Goal: Task Accomplishment & Management: Manage account settings

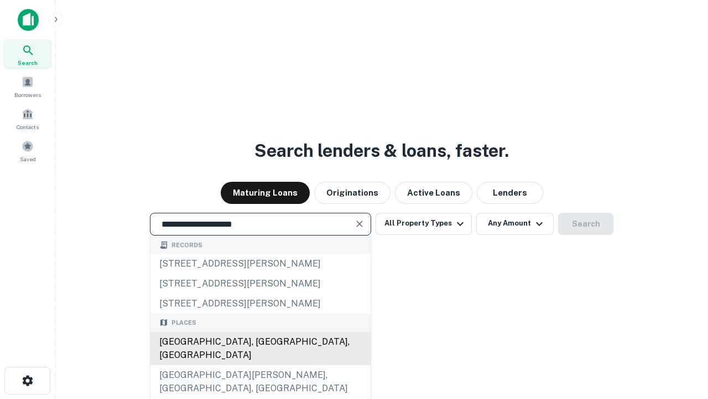
click at [260, 365] on div "[GEOGRAPHIC_DATA], [GEOGRAPHIC_DATA], [GEOGRAPHIC_DATA]" at bounding box center [261, 348] width 220 height 33
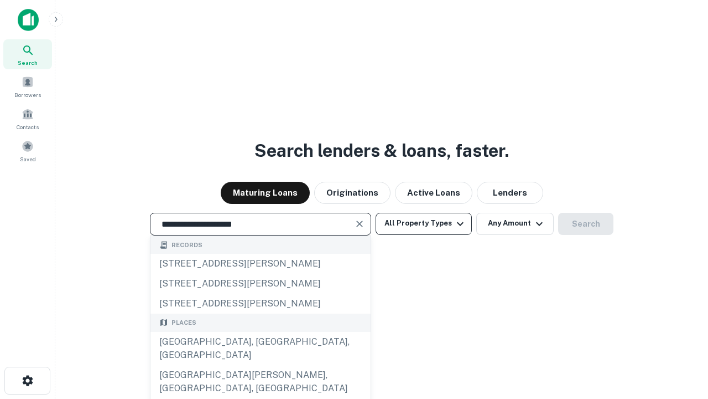
type input "**********"
click at [424, 223] on button "All Property Types" at bounding box center [424, 224] width 96 height 22
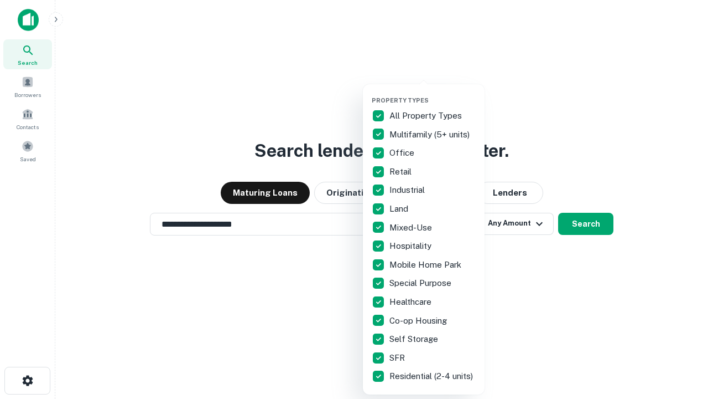
click at [433, 93] on button "button" at bounding box center [433, 93] width 122 height 1
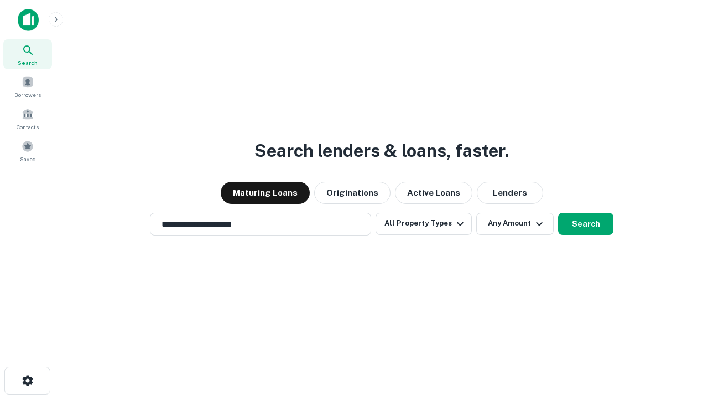
scroll to position [17, 0]
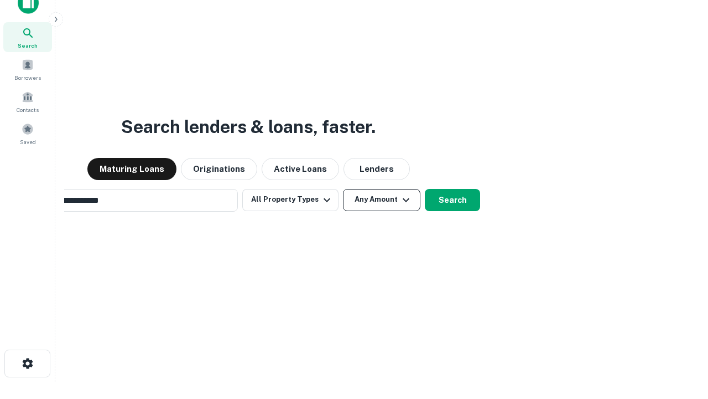
click at [343, 189] on button "Any Amount" at bounding box center [381, 200] width 77 height 22
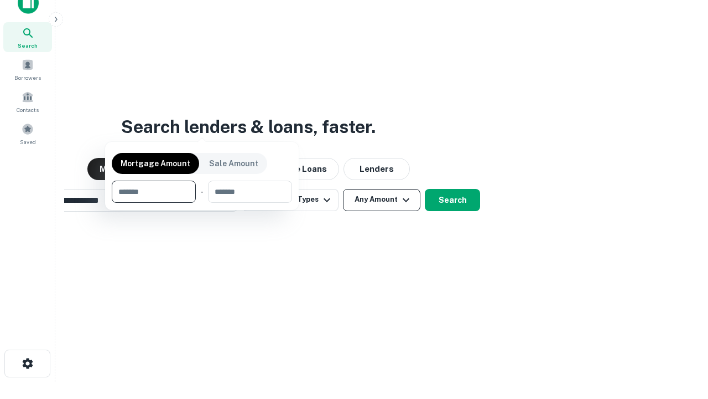
scroll to position [18, 0]
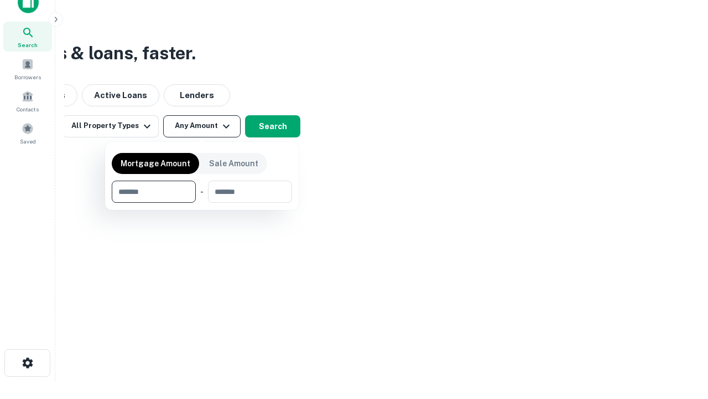
type input "*******"
click at [202, 203] on button "button" at bounding box center [202, 203] width 180 height 1
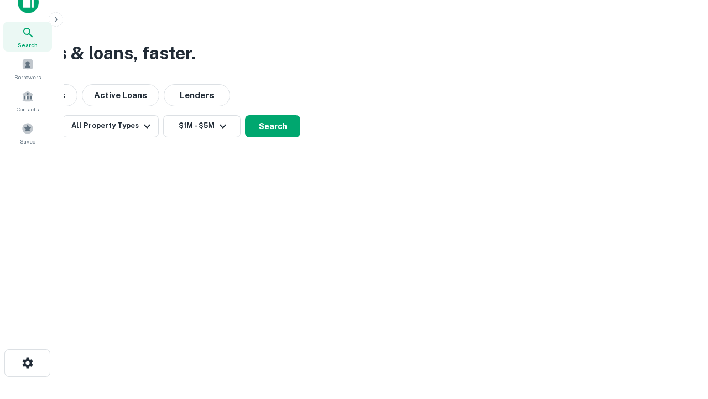
scroll to position [17, 0]
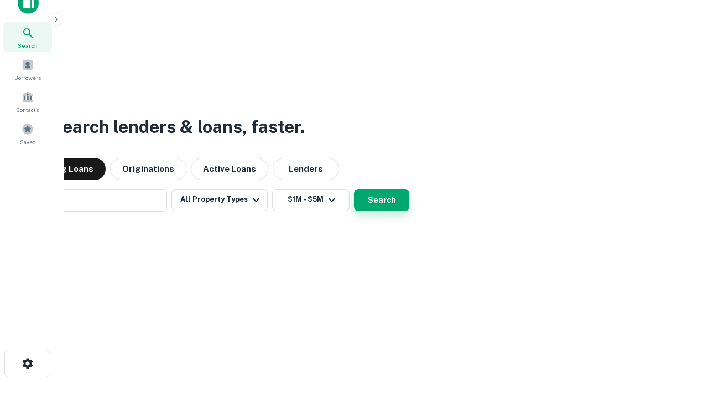
click at [354, 189] on button "Search" at bounding box center [381, 200] width 55 height 22
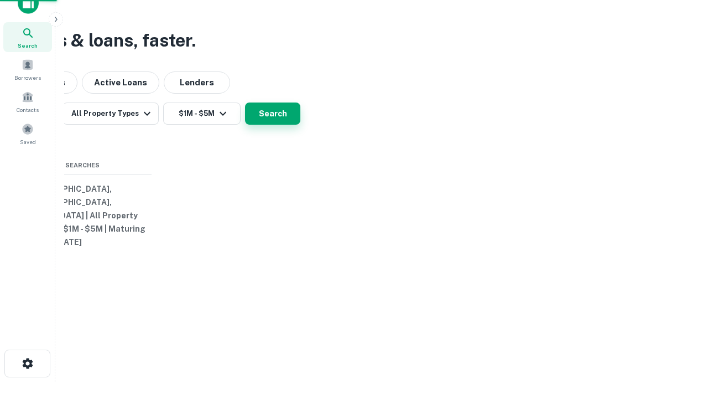
scroll to position [18, 0]
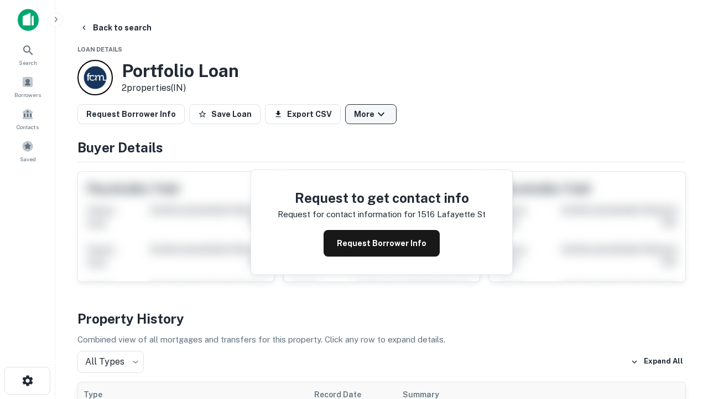
click at [371, 114] on button "More" at bounding box center [370, 114] width 51 height 20
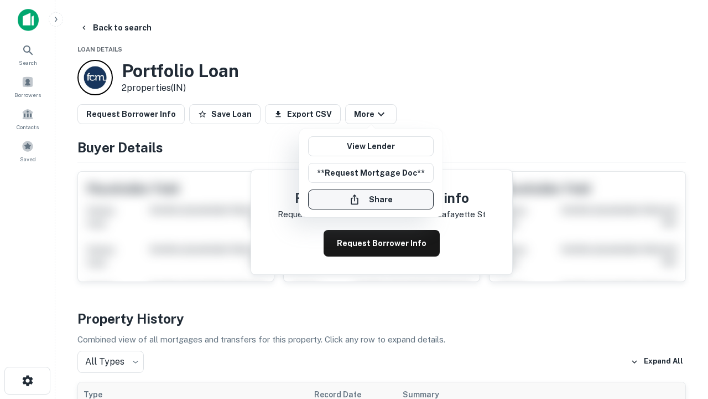
click at [371, 199] on button "Share" at bounding box center [371, 199] width 126 height 20
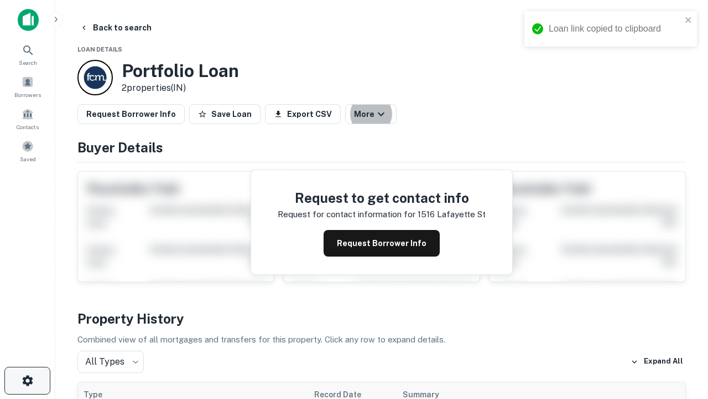
click at [27, 380] on icon "button" at bounding box center [27, 380] width 13 height 13
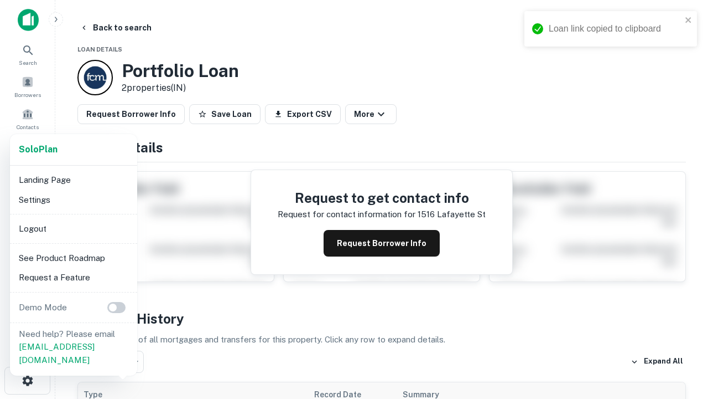
click at [73, 228] on li "Logout" at bounding box center [73, 229] width 118 height 20
